Goal: Transaction & Acquisition: Download file/media

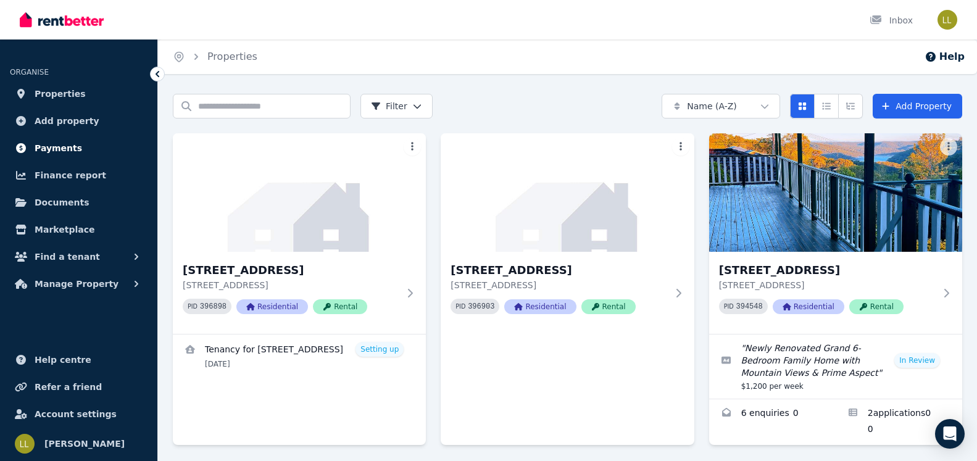
click at [47, 151] on span "Payments" at bounding box center [59, 148] width 48 height 15
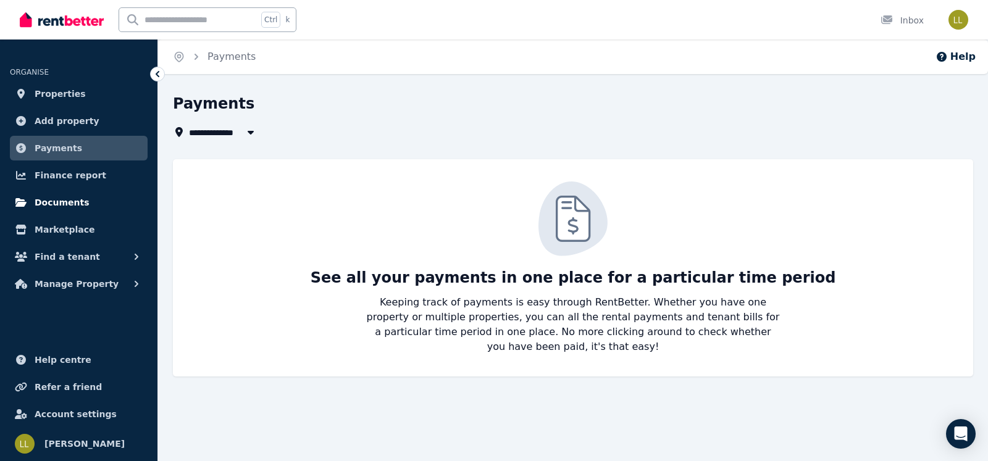
click at [61, 203] on span "Documents" at bounding box center [62, 202] width 55 height 15
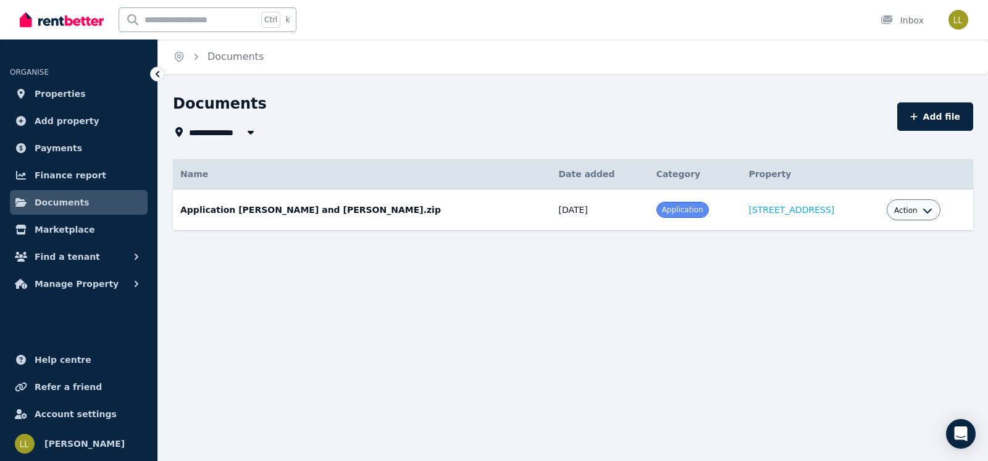
click at [662, 208] on span "Application" at bounding box center [682, 210] width 41 height 9
click at [356, 204] on td "Application [PERSON_NAME] and [PERSON_NAME].zip Date added: [DATE] Category: Ap…" at bounding box center [362, 209] width 378 height 41
click at [209, 200] on td "Application [PERSON_NAME] and [PERSON_NAME].zip Date added: [DATE] Category: Ap…" at bounding box center [362, 209] width 378 height 41
click at [662, 209] on span "Application" at bounding box center [682, 210] width 41 height 9
click at [279, 217] on td "Application [PERSON_NAME] and [PERSON_NAME].zip Date added: [DATE] Category: Ap…" at bounding box center [362, 209] width 378 height 41
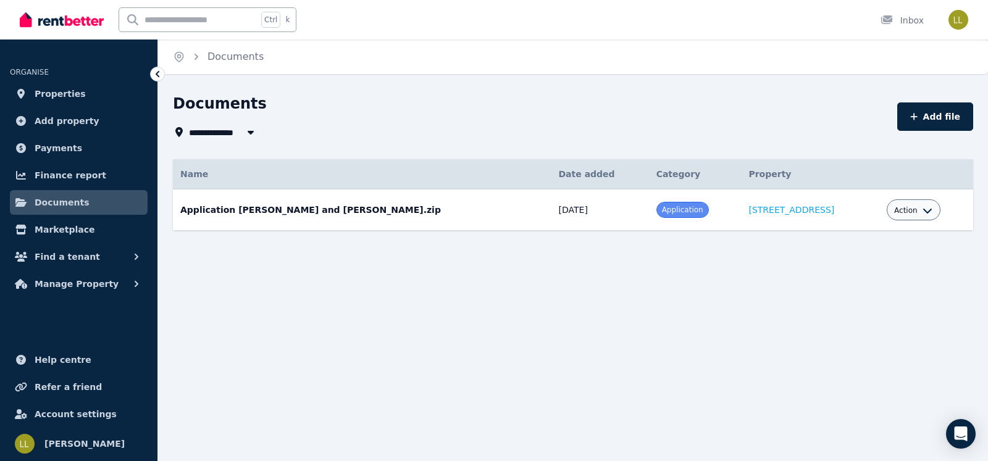
click at [280, 208] on td "Application [PERSON_NAME] and [PERSON_NAME].zip Date added: [DATE] Category: Ap…" at bounding box center [362, 209] width 378 height 41
click at [930, 210] on div "Action" at bounding box center [913, 209] width 54 height 21
click at [926, 210] on icon "button" at bounding box center [927, 211] width 9 height 5
click at [854, 253] on link "View" at bounding box center [875, 260] width 119 height 22
click at [923, 212] on icon "button" at bounding box center [927, 211] width 10 height 10
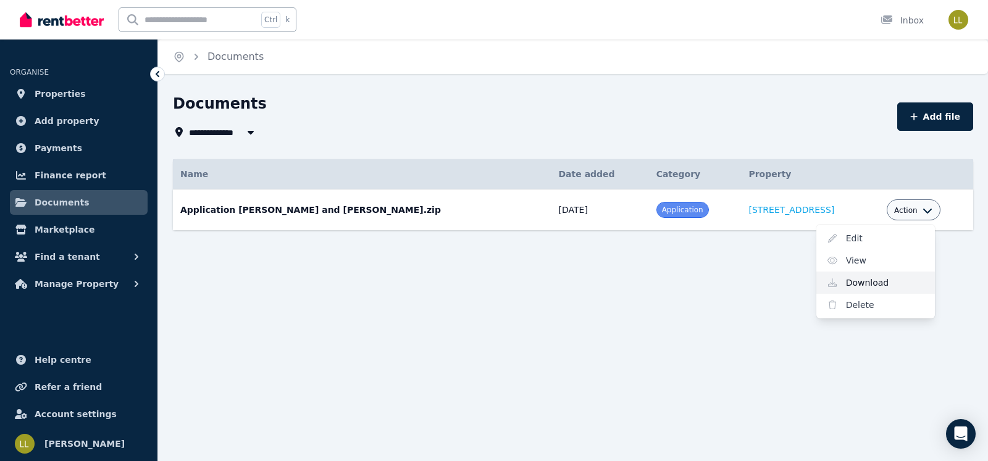
click at [853, 282] on link "Download" at bounding box center [875, 283] width 119 height 22
